Goal: Task Accomplishment & Management: Complete application form

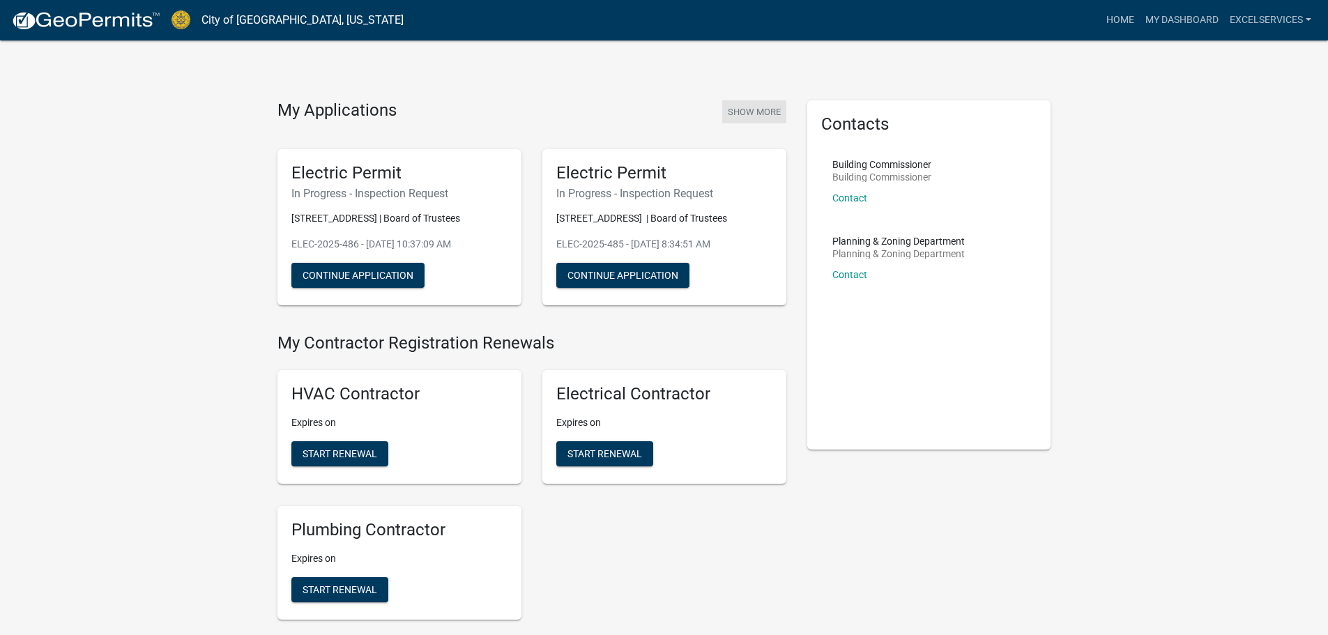
click at [771, 116] on button "Show More" at bounding box center [754, 111] width 64 height 23
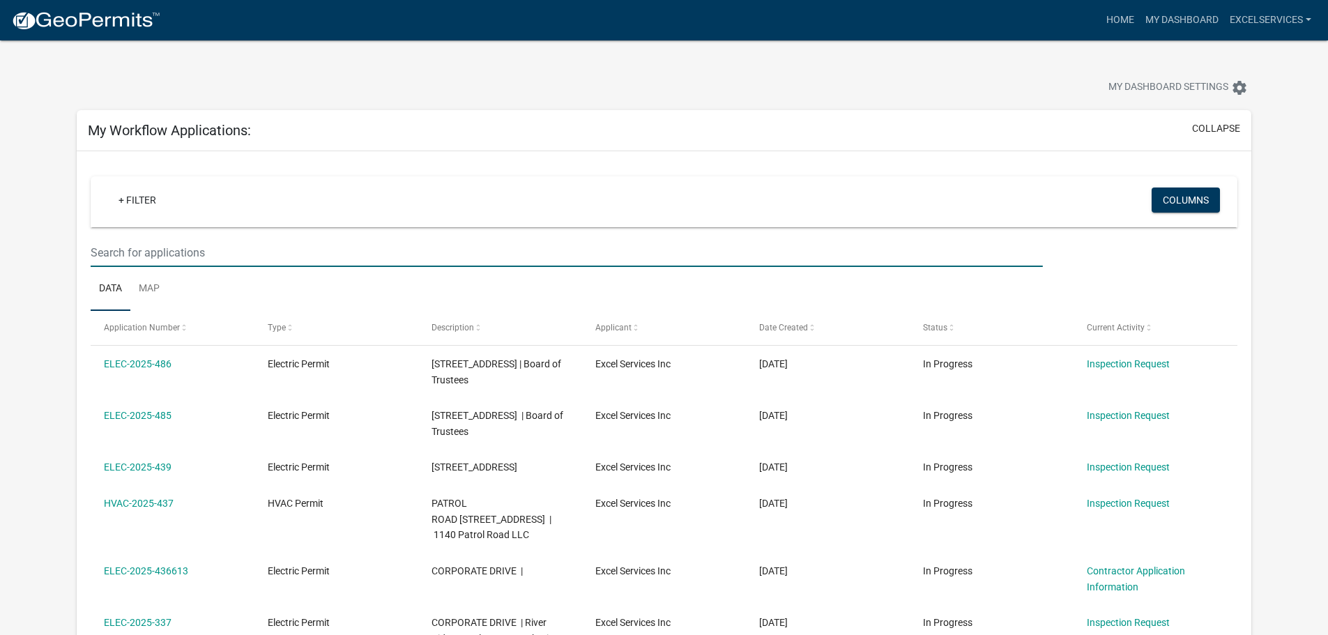
click at [160, 249] on input "text" at bounding box center [567, 252] width 952 height 29
type input "elec-1964"
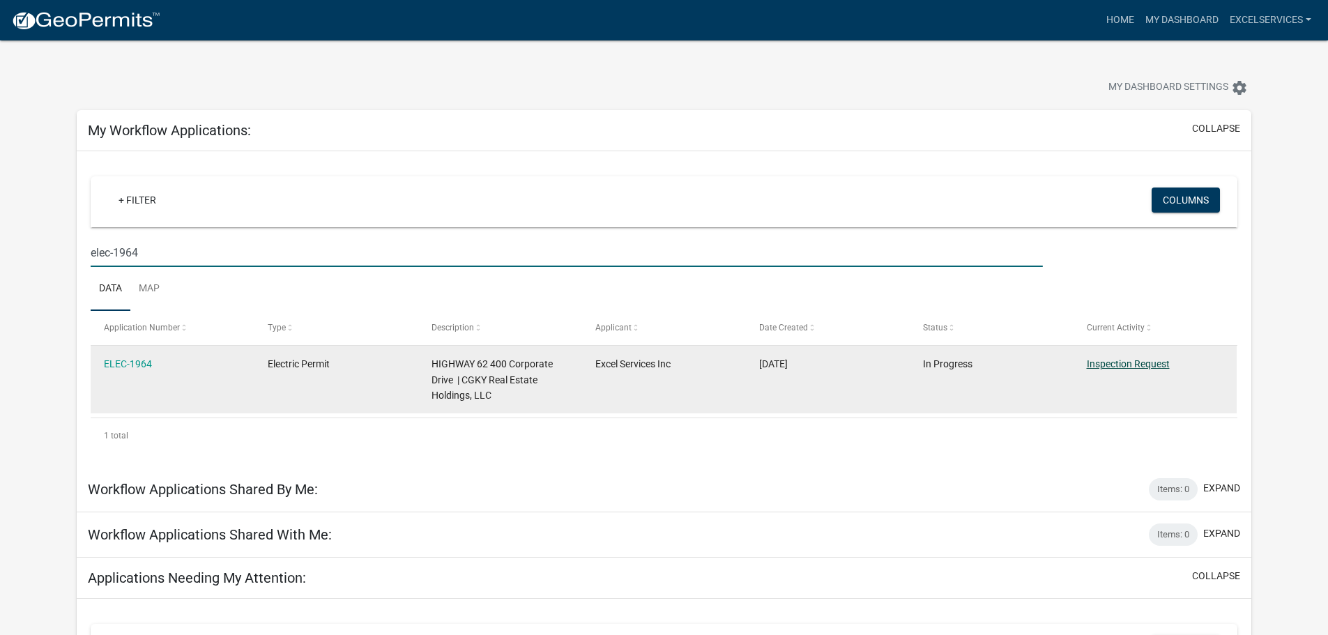
click at [1136, 361] on link "Inspection Request" at bounding box center [1128, 363] width 83 height 11
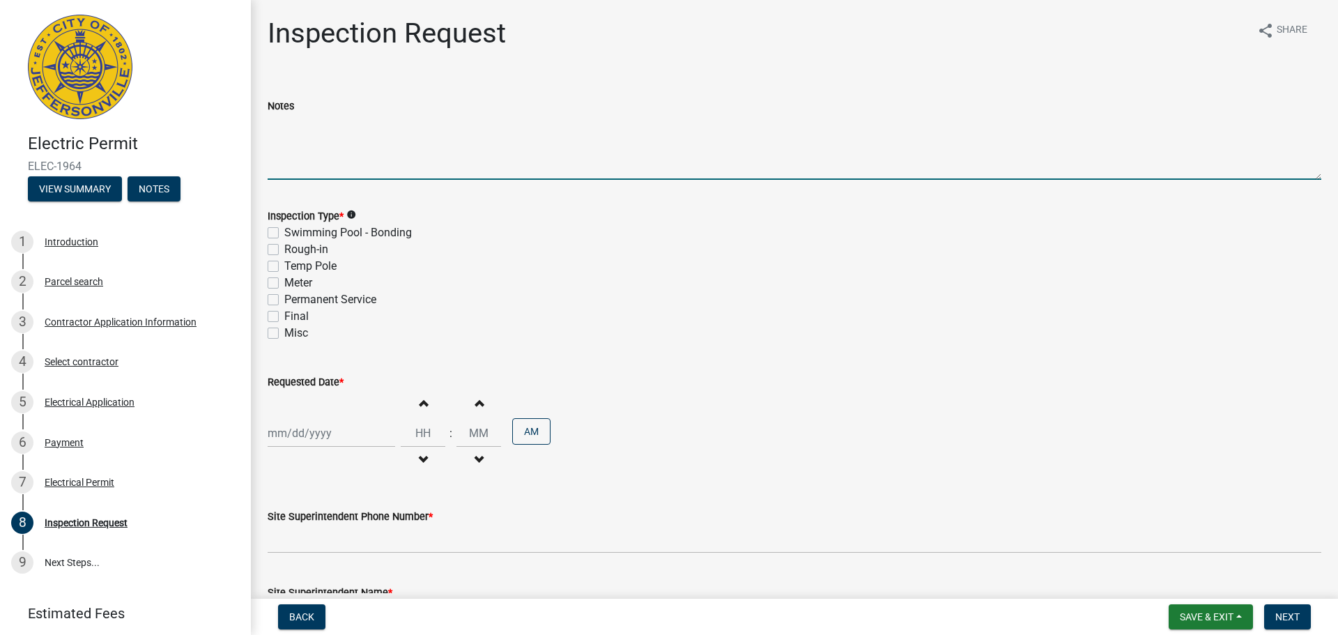
click at [302, 164] on textarea "Notes" at bounding box center [795, 147] width 1054 height 66
type textarea "Above ceiling rough-in"
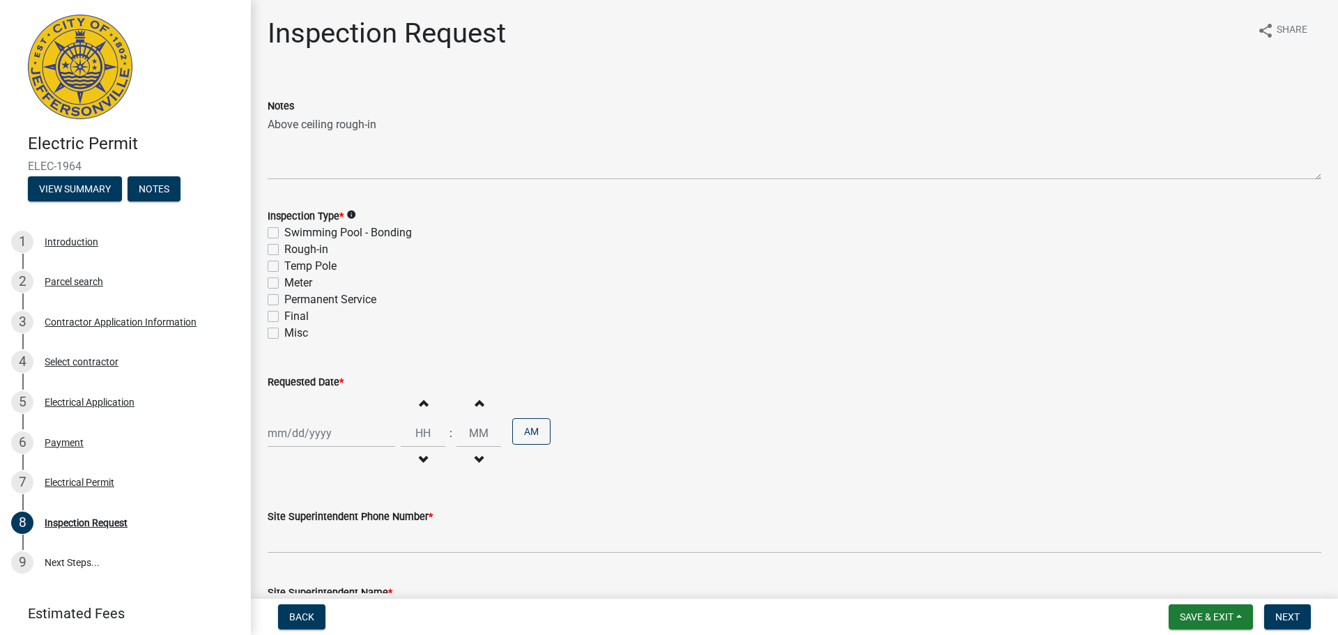
click at [284, 252] on label "Rough-in" at bounding box center [306, 249] width 44 height 17
click at [284, 250] on input "Rough-in" at bounding box center [288, 245] width 9 height 9
checkbox input "true"
checkbox input "false"
checkbox input "true"
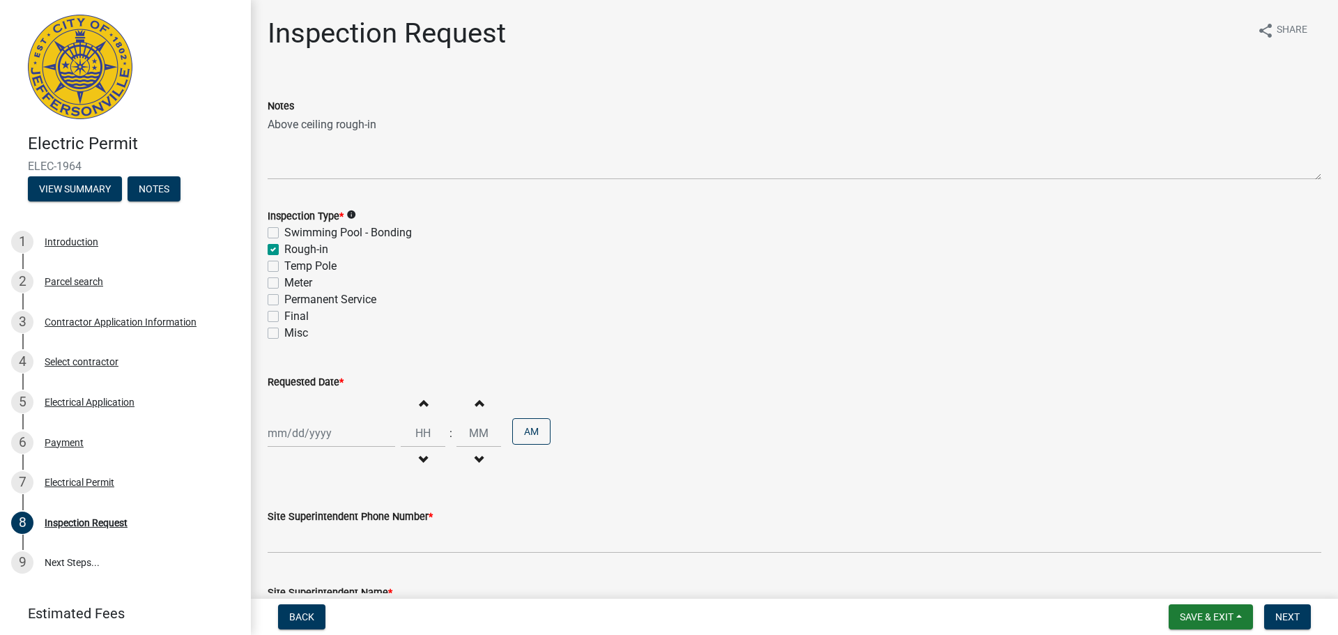
checkbox input "false"
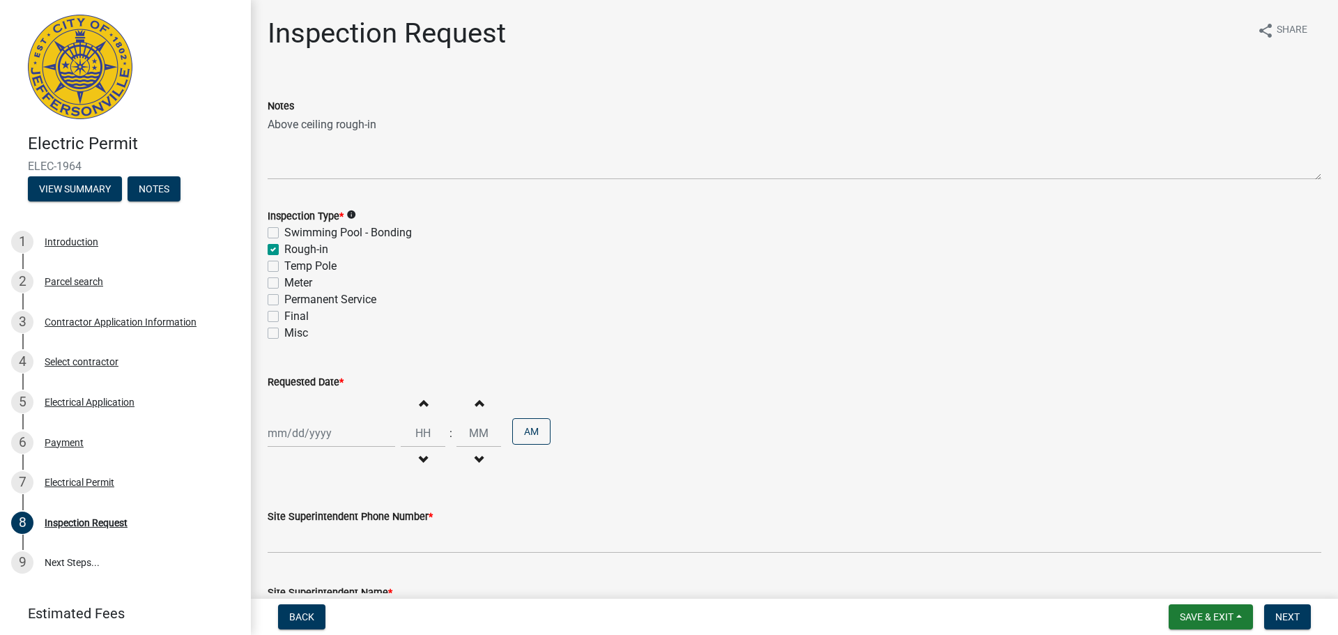
click at [288, 433] on div at bounding box center [332, 433] width 128 height 29
select select "9"
select select "2025"
click at [328, 334] on div "17" at bounding box center [326, 337] width 22 height 22
type input "[DATE]"
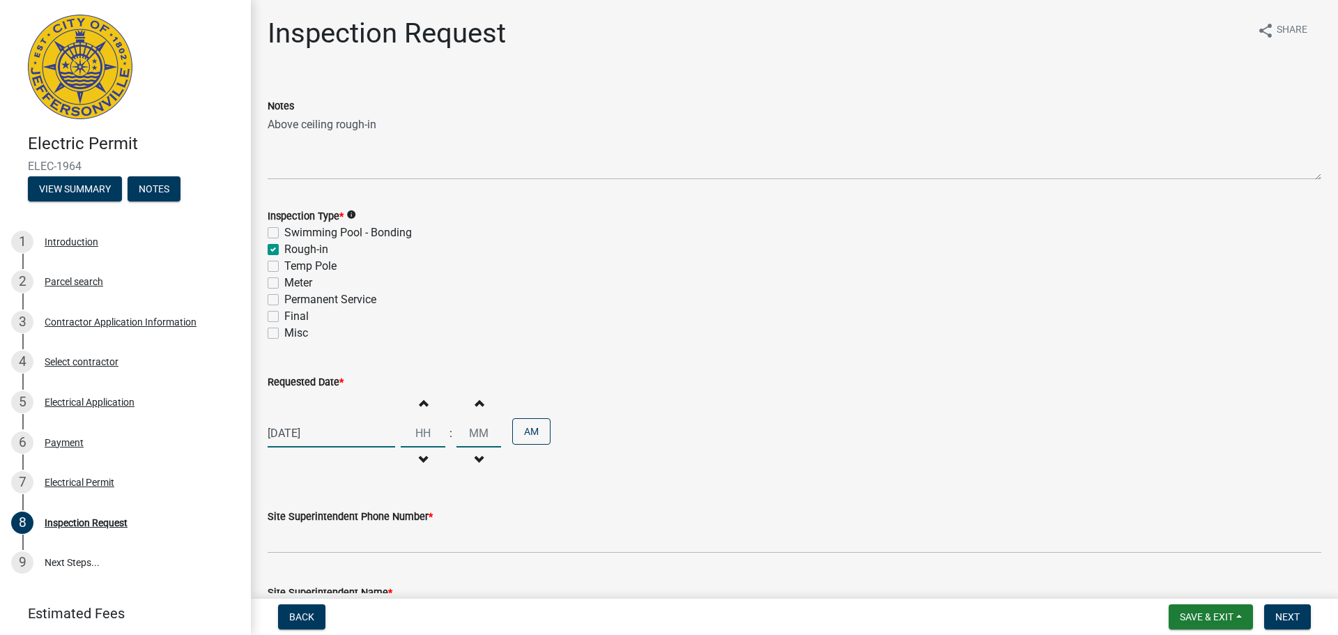
click at [417, 435] on input "Hours" at bounding box center [423, 433] width 45 height 29
type input "01"
click at [473, 436] on input "00" at bounding box center [479, 433] width 45 height 29
type input "30"
click at [531, 432] on button "AM" at bounding box center [531, 431] width 38 height 26
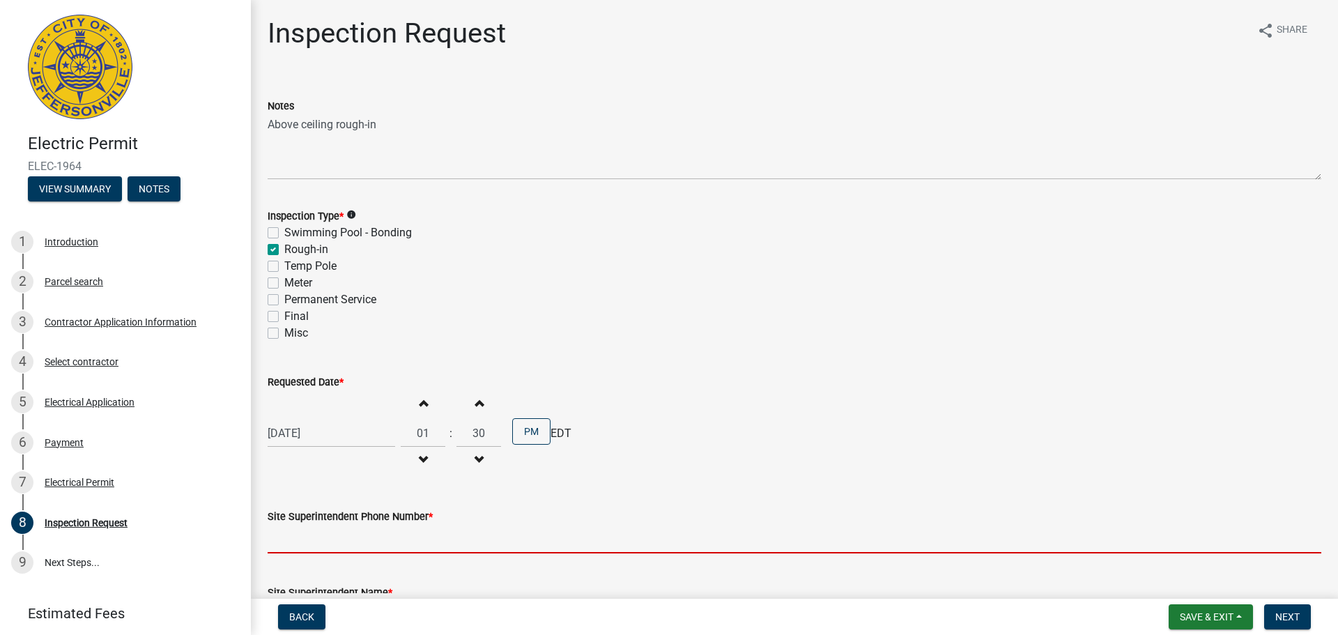
click at [291, 545] on input "Site Superintendent Phone Number *" at bounding box center [795, 539] width 1054 height 29
type input "[PHONE_NUMBER]"
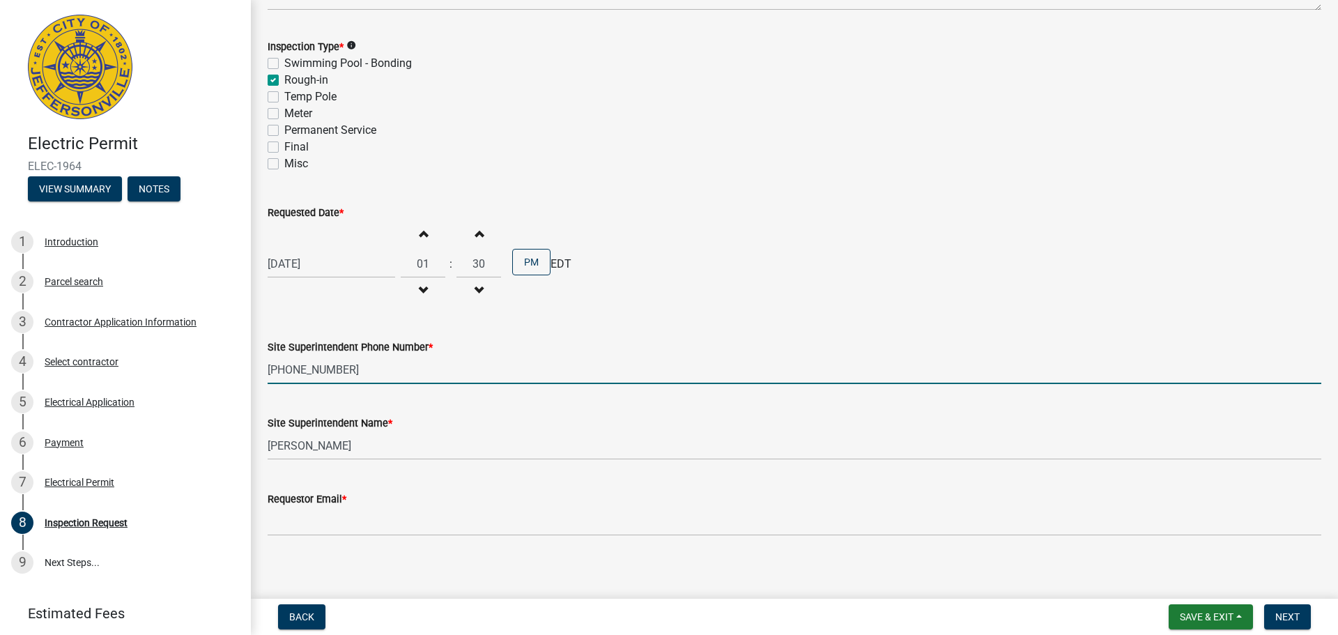
scroll to position [178, 0]
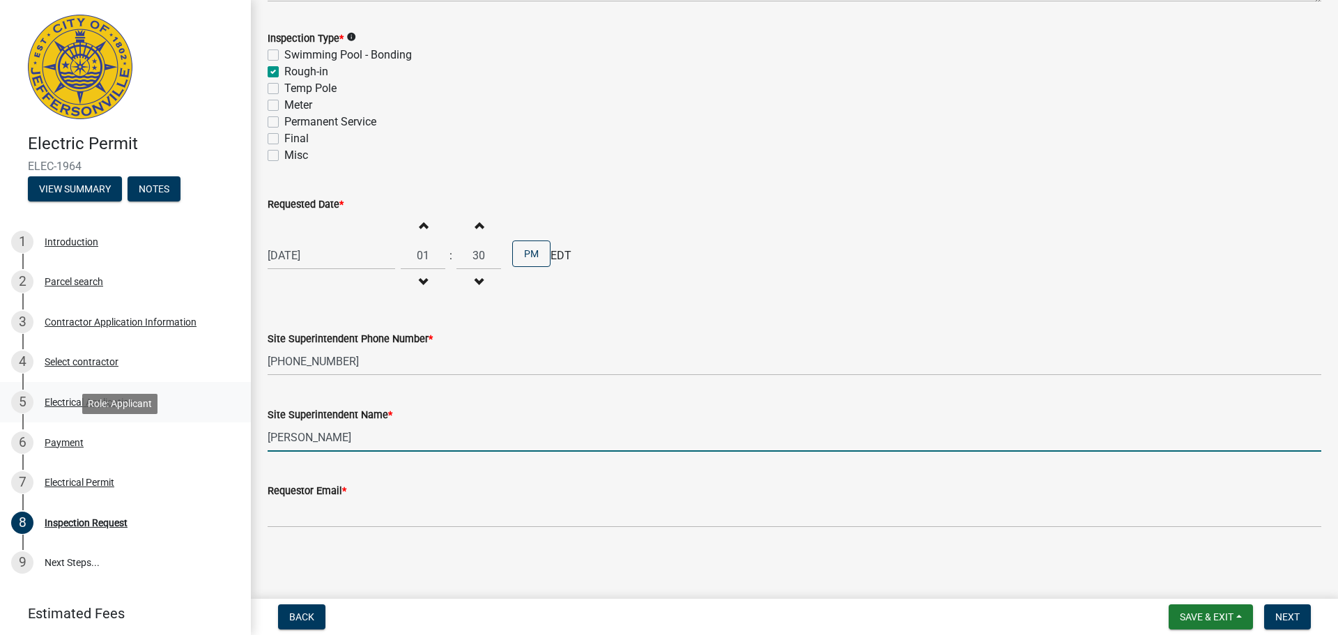
drag, startPoint x: 353, startPoint y: 439, endPoint x: 148, endPoint y: 420, distance: 205.8
click at [148, 422] on div "Electric Permit ELEC-1964 View Summary Notes 1 Introduction 2 Parcel search 3 C…" at bounding box center [669, 317] width 1338 height 635
type input "[PERSON_NAME]"
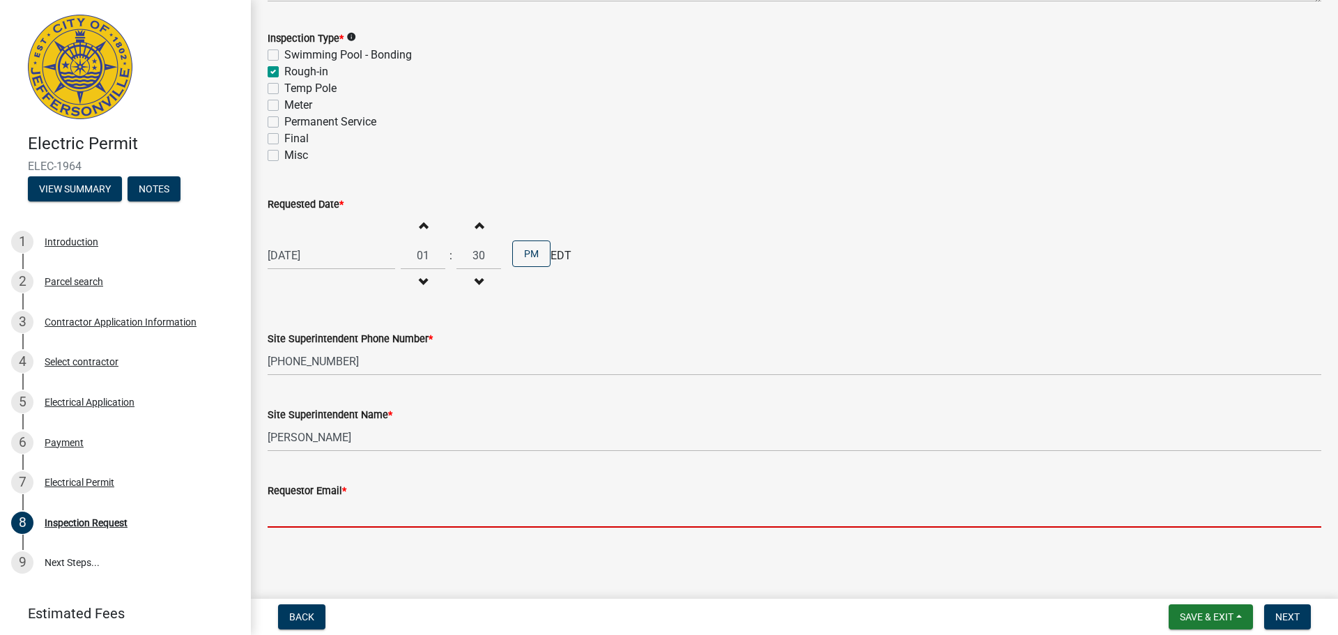
click at [325, 515] on input "Requestor Email *" at bounding box center [795, 513] width 1054 height 29
type input "[EMAIL_ADDRESS][DOMAIN_NAME]"
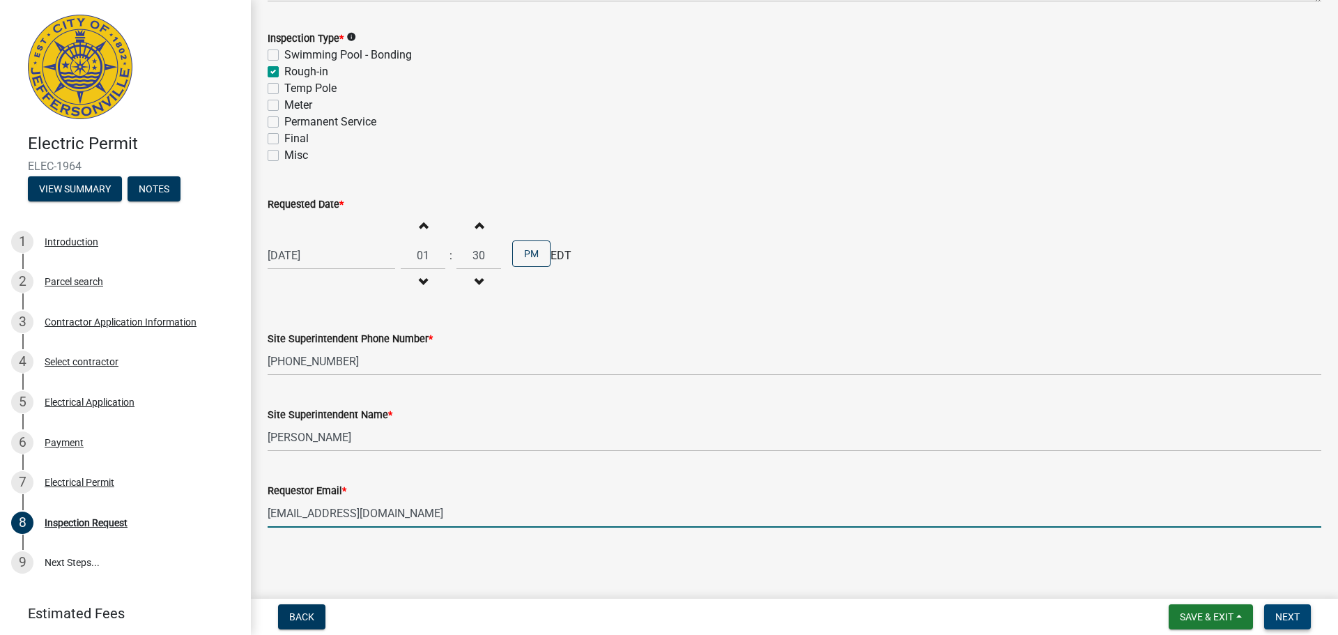
click at [1301, 622] on button "Next" at bounding box center [1288, 616] width 47 height 25
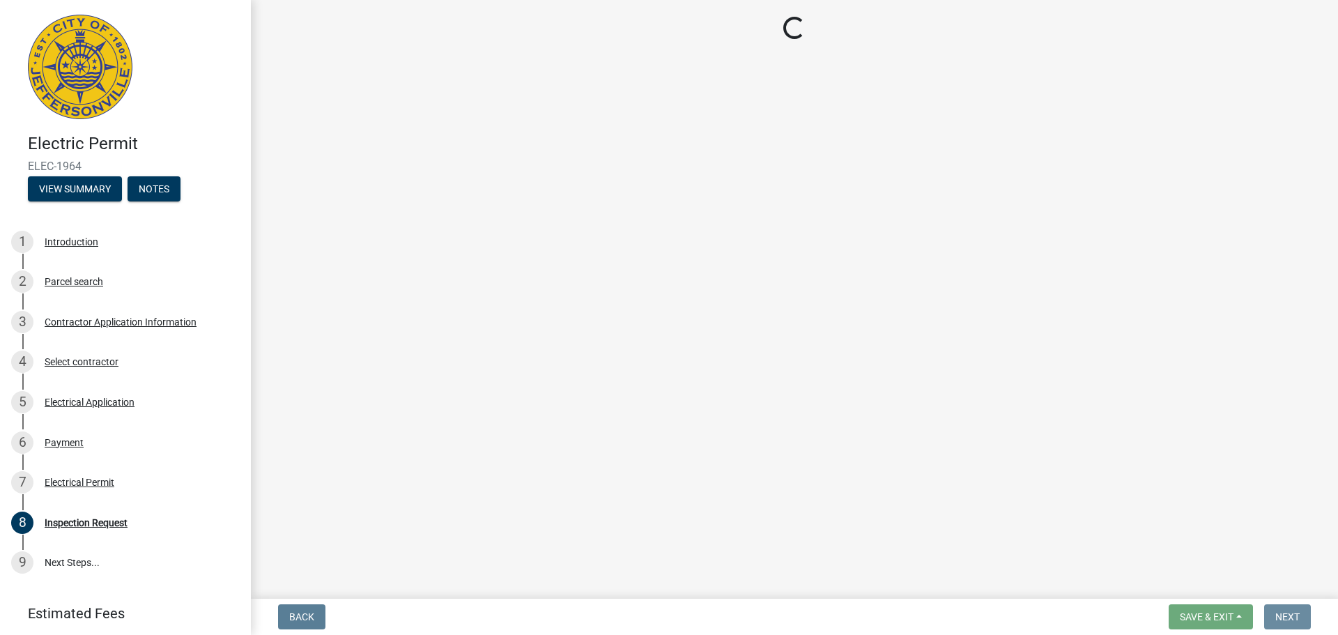
scroll to position [0, 0]
